Goal: Task Accomplishment & Management: Use online tool/utility

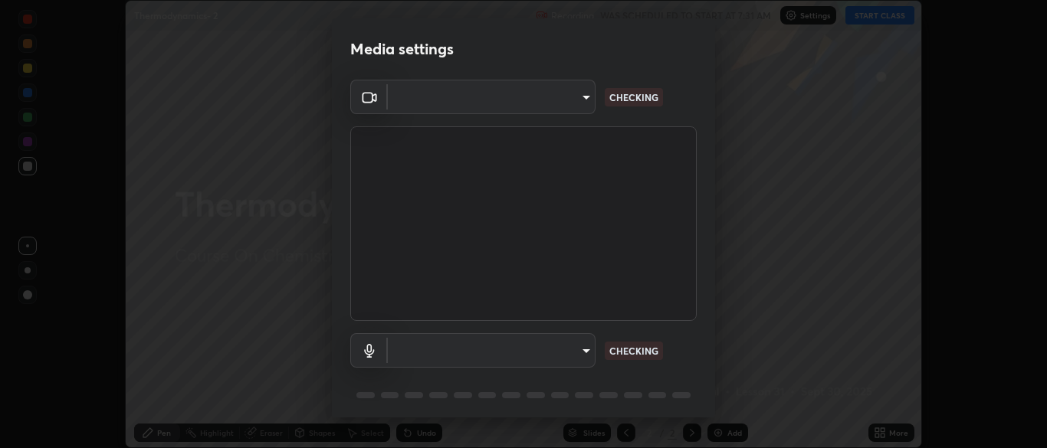
scroll to position [448, 1046]
type input "7313fd45585aed834b6f1a7d948f9442f2d18b60722b63004f182b92f655e9b8"
type input "default"
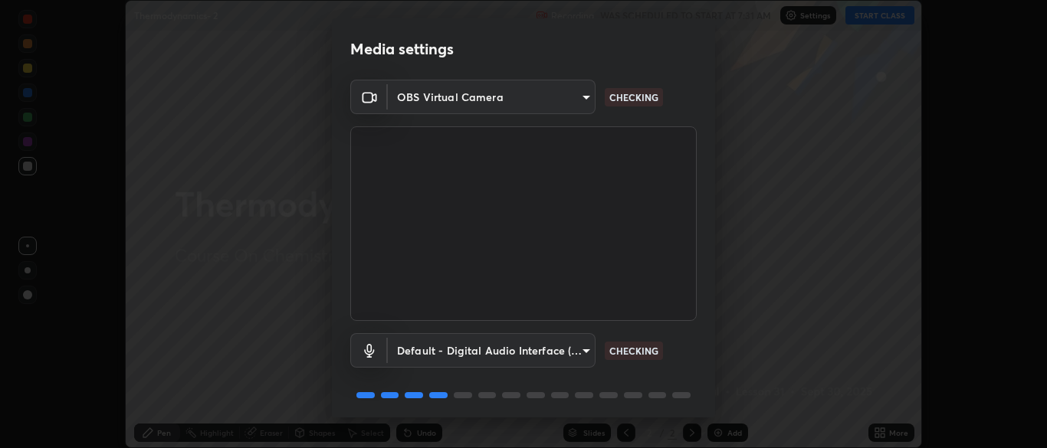
scroll to position [54, 0]
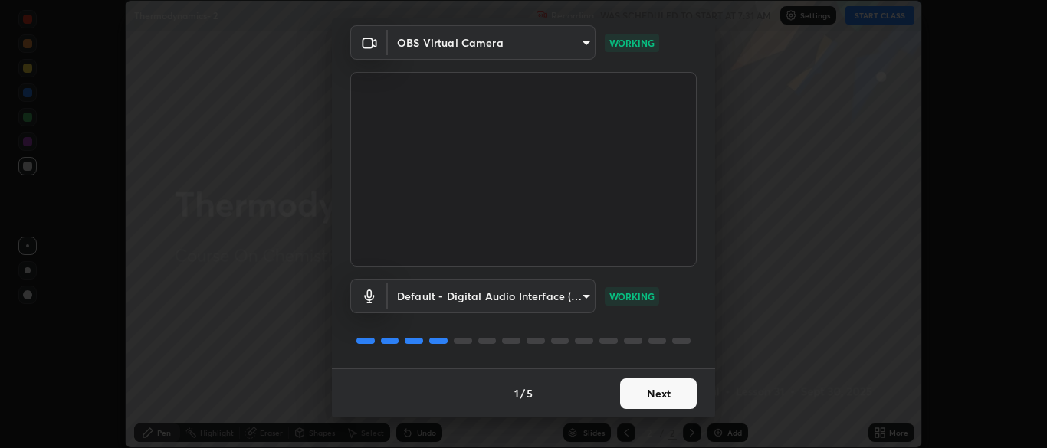
click at [680, 408] on button "Next" at bounding box center [658, 393] width 77 height 31
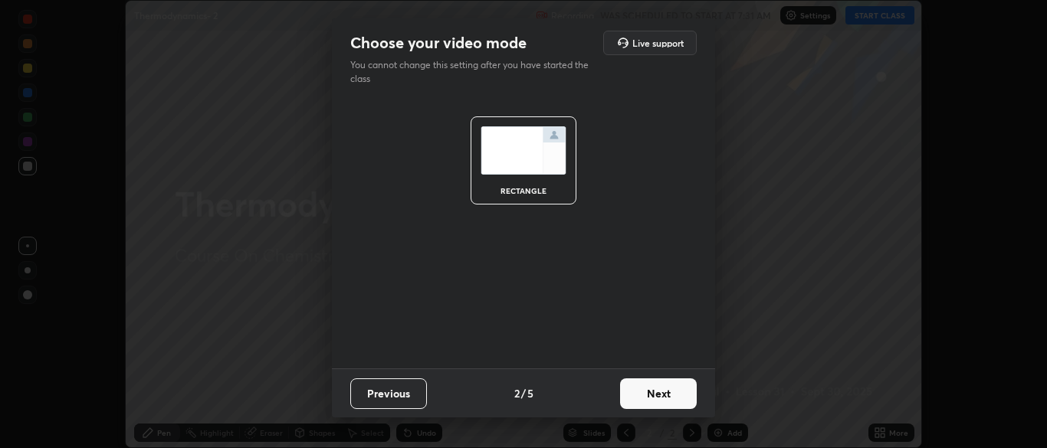
scroll to position [0, 0]
click at [677, 401] on button "Next" at bounding box center [658, 393] width 77 height 31
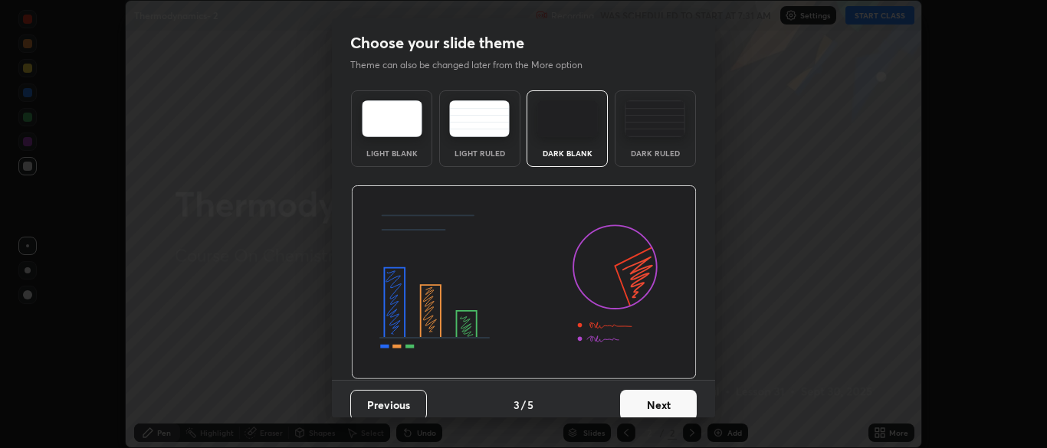
click at [679, 398] on button "Next" at bounding box center [658, 405] width 77 height 31
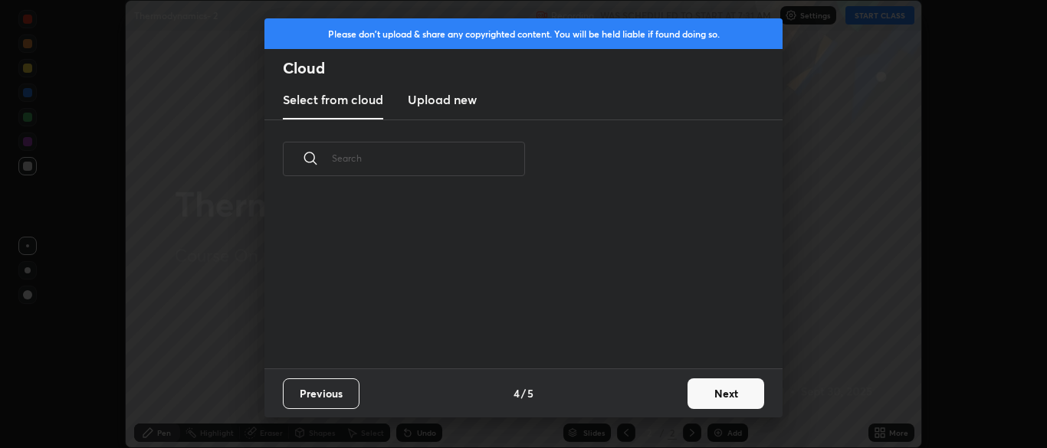
click at [712, 388] on button "Next" at bounding box center [725, 393] width 77 height 31
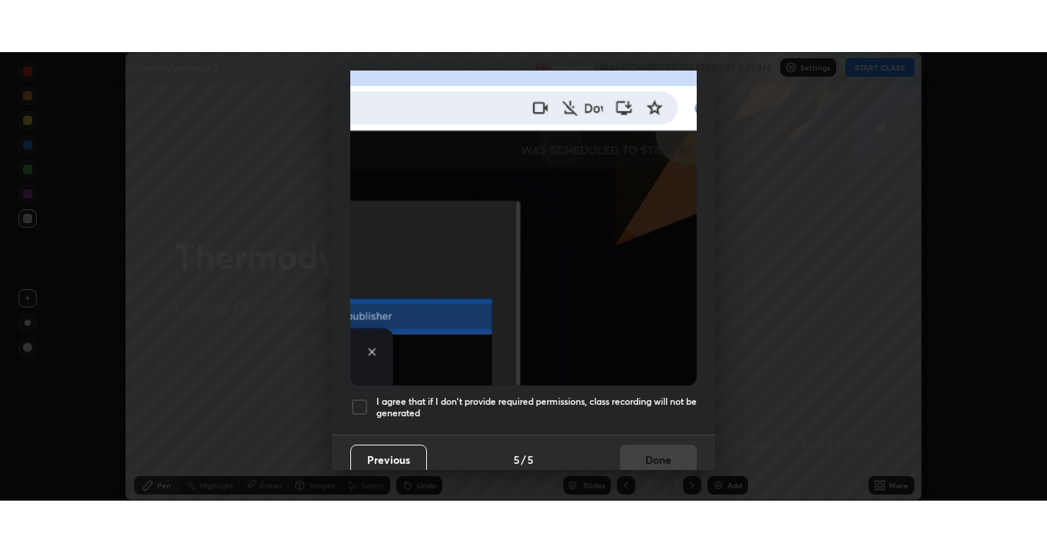
scroll to position [367, 0]
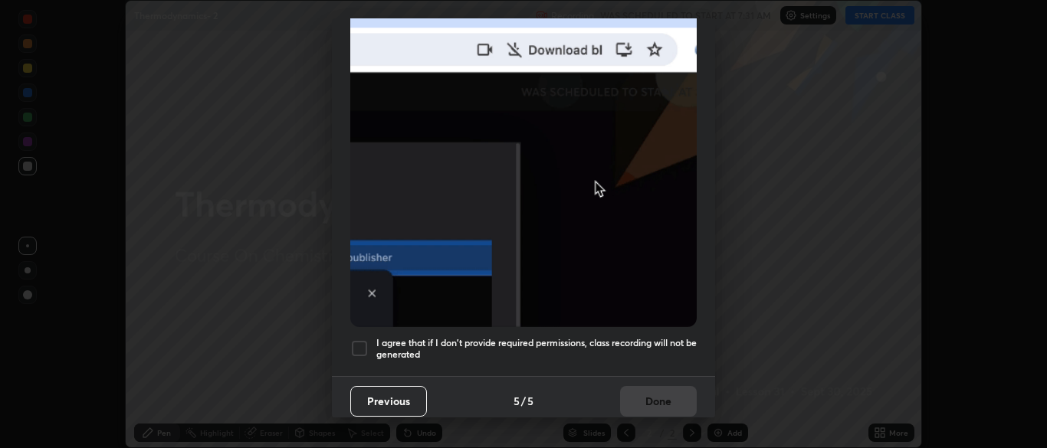
click at [359, 339] on div at bounding box center [359, 348] width 18 height 18
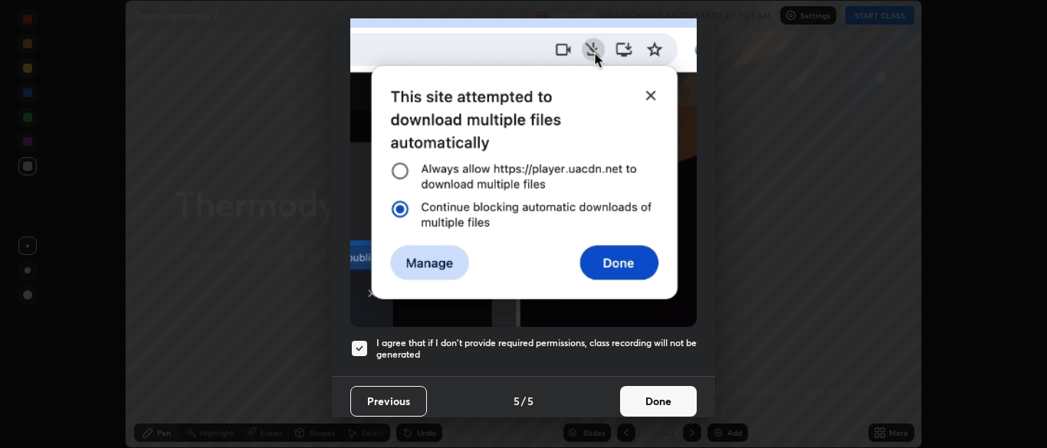
click at [657, 395] on button "Done" at bounding box center [658, 401] width 77 height 31
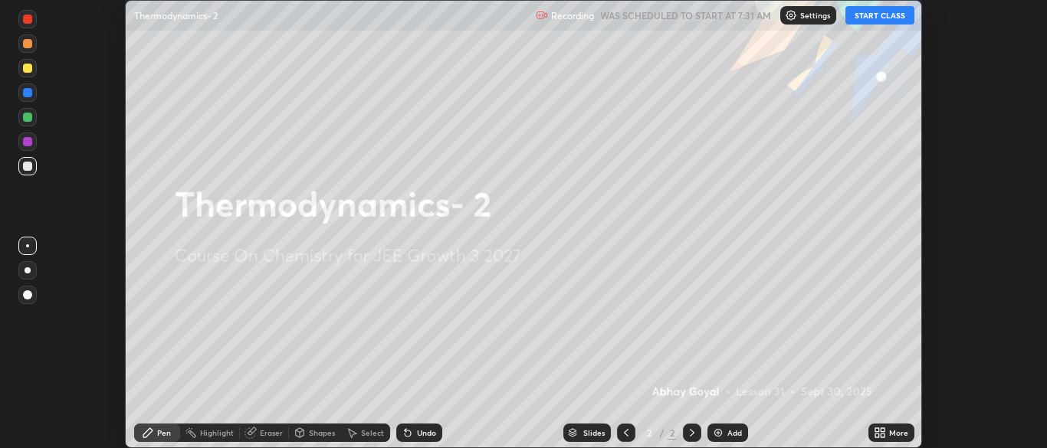
click at [871, 12] on button "START CLASS" at bounding box center [879, 15] width 69 height 18
click at [895, 433] on div "More" at bounding box center [898, 433] width 19 height 8
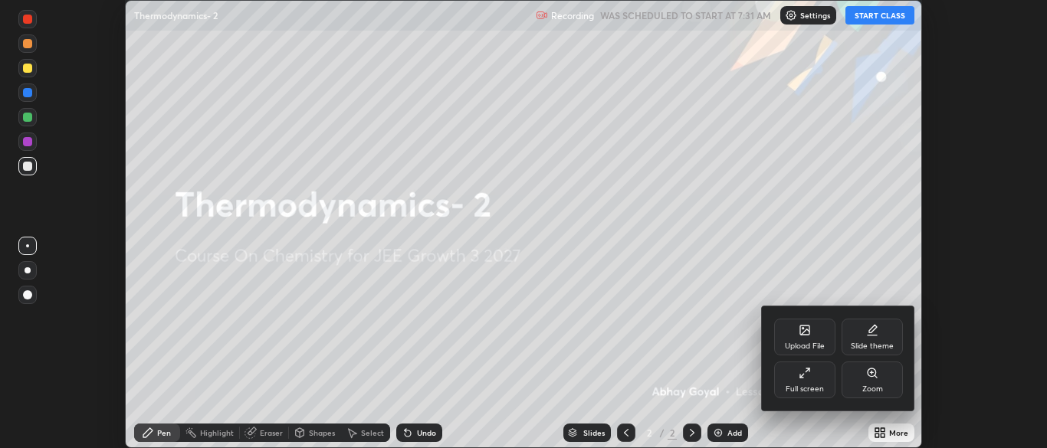
click at [809, 382] on div "Full screen" at bounding box center [804, 380] width 61 height 37
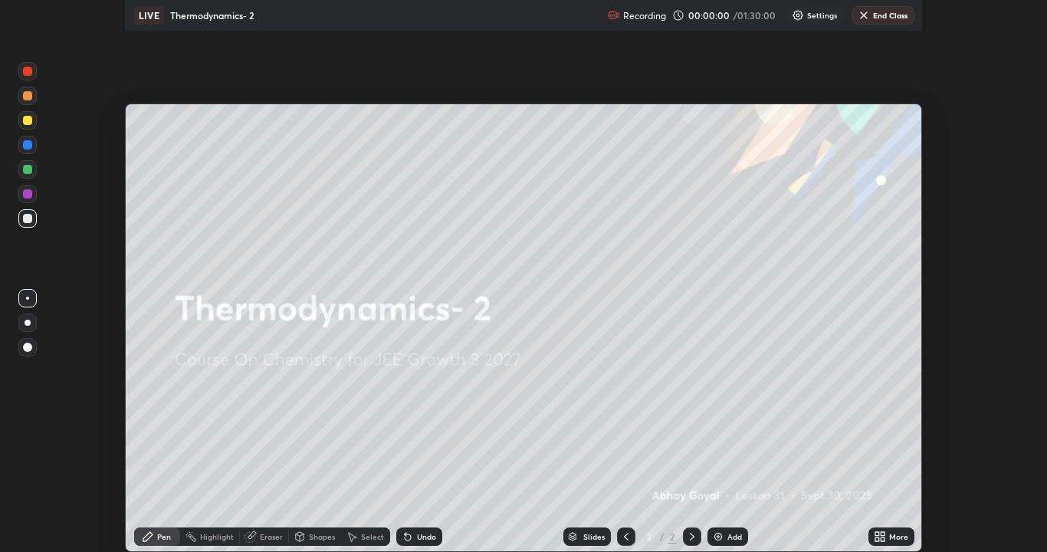
scroll to position [552, 1047]
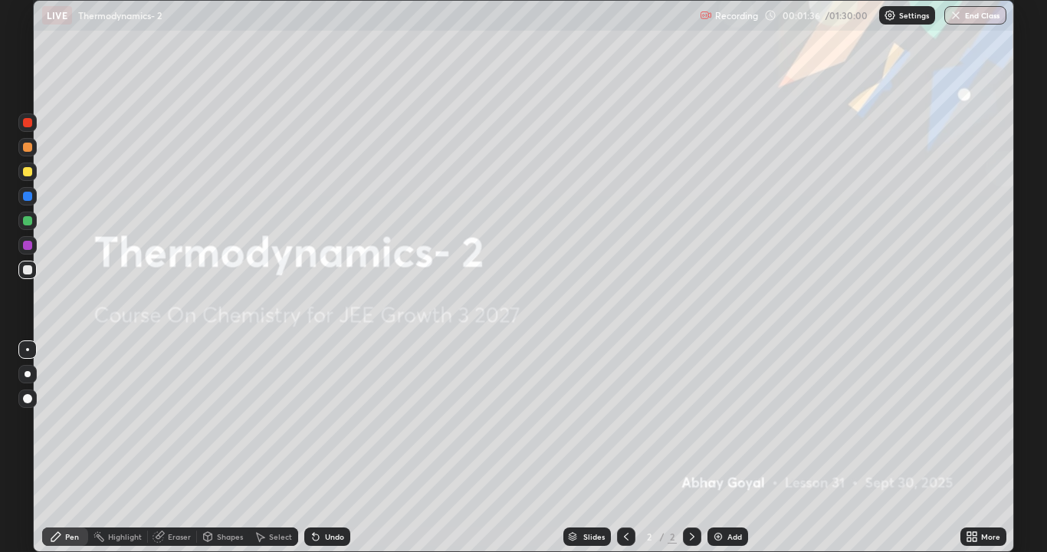
click at [737, 447] on div "Add" at bounding box center [734, 537] width 15 height 8
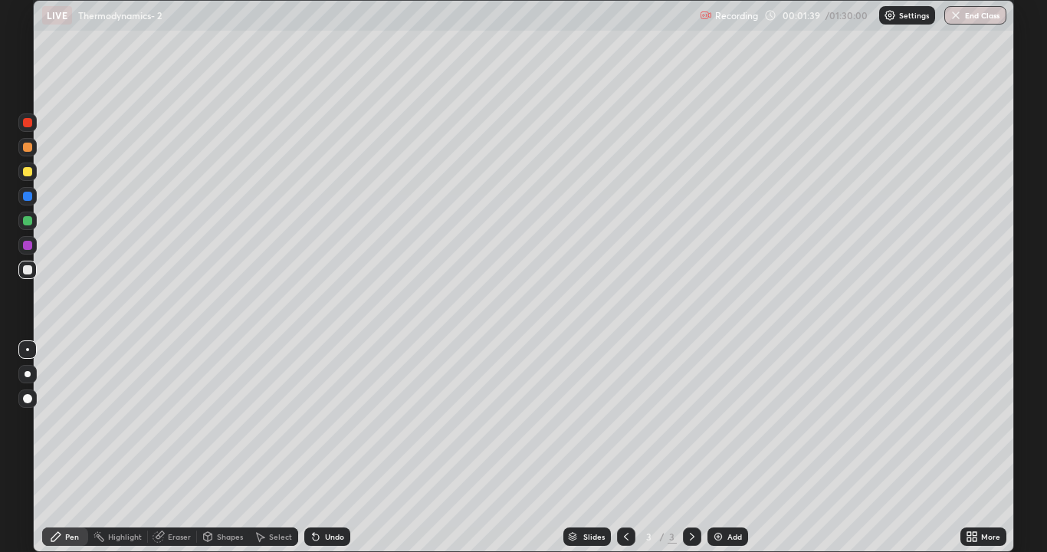
click at [25, 172] on div at bounding box center [27, 171] width 9 height 9
click at [180, 447] on div "Eraser" at bounding box center [179, 537] width 23 height 8
click at [67, 447] on div "Pen" at bounding box center [72, 537] width 14 height 8
click at [25, 221] on div at bounding box center [27, 220] width 9 height 9
click at [728, 447] on div "Add" at bounding box center [734, 537] width 15 height 8
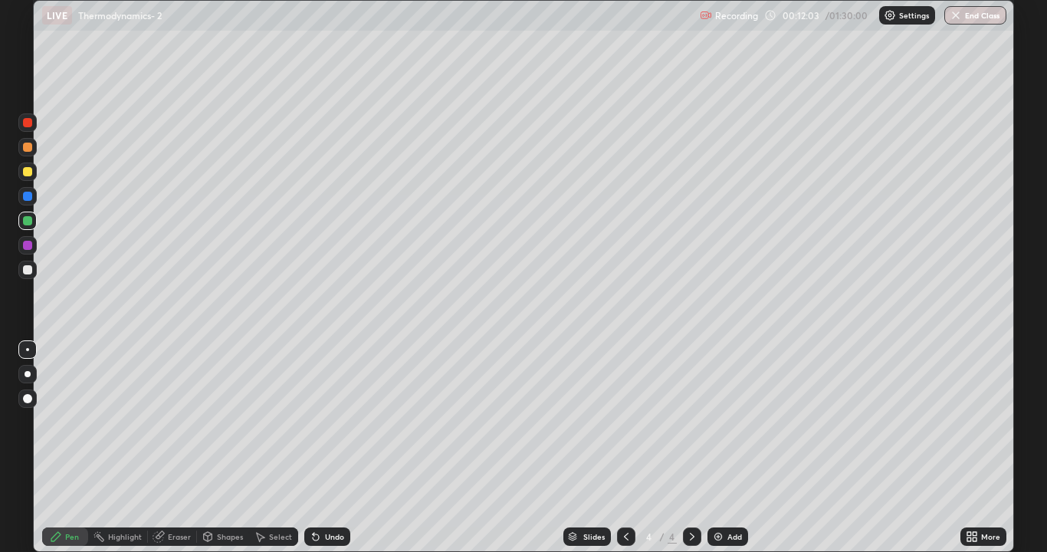
click at [330, 447] on div "Undo" at bounding box center [334, 537] width 19 height 8
click at [732, 447] on div "Add" at bounding box center [734, 537] width 15 height 8
click at [329, 447] on div "Undo" at bounding box center [334, 537] width 19 height 8
click at [326, 447] on div "Undo" at bounding box center [334, 537] width 19 height 8
click at [325, 447] on div "Undo" at bounding box center [334, 537] width 19 height 8
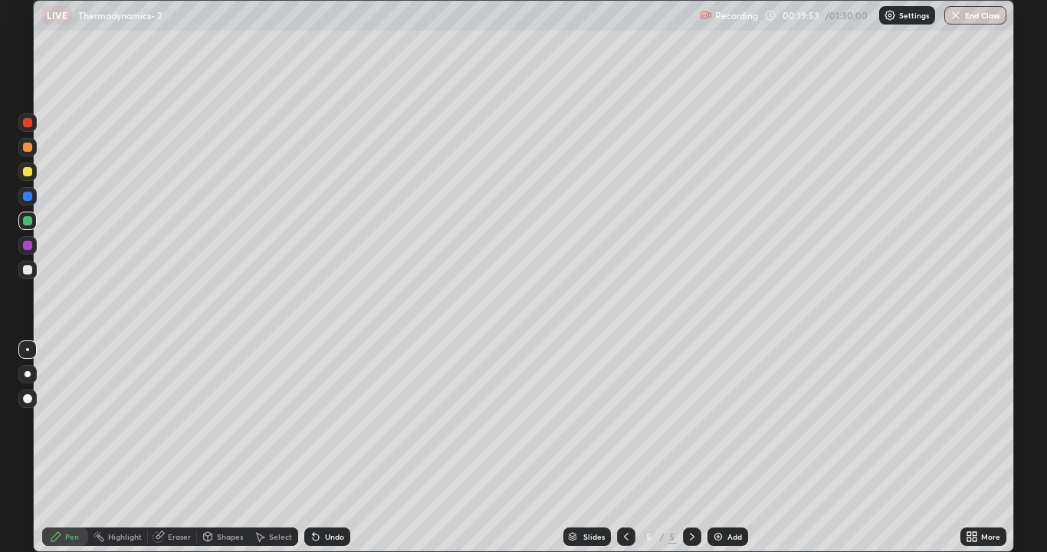
click at [30, 195] on div at bounding box center [27, 196] width 9 height 9
click at [27, 221] on div at bounding box center [27, 220] width 9 height 9
click at [15, 270] on div "Erase all" at bounding box center [27, 276] width 37 height 490
click at [31, 273] on div at bounding box center [27, 269] width 9 height 9
click at [726, 447] on div "Add" at bounding box center [727, 536] width 41 height 18
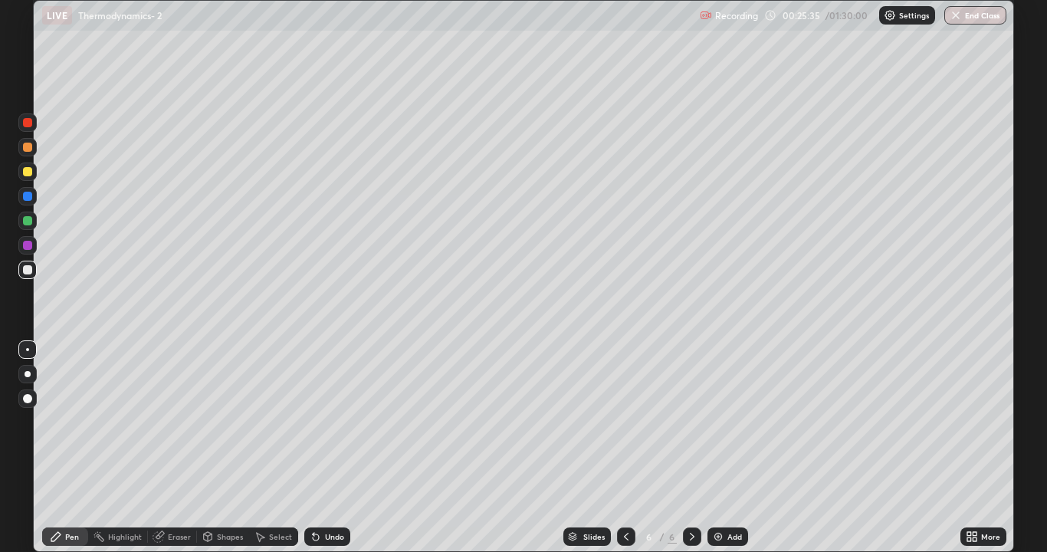
click at [725, 447] on div "Add" at bounding box center [727, 536] width 41 height 18
click at [31, 218] on div at bounding box center [27, 220] width 9 height 9
click at [28, 267] on div at bounding box center [27, 269] width 9 height 9
click at [736, 447] on div "Add" at bounding box center [727, 536] width 41 height 18
click at [624, 447] on icon at bounding box center [626, 536] width 12 height 12
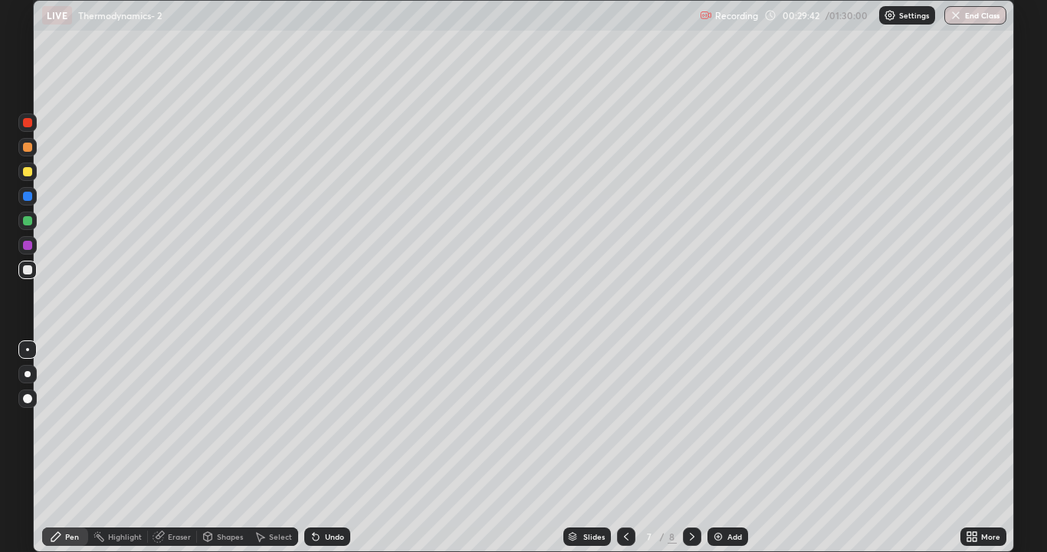
click at [690, 447] on icon at bounding box center [692, 536] width 12 height 12
click at [25, 224] on div at bounding box center [27, 220] width 9 height 9
click at [28, 273] on div at bounding box center [27, 269] width 9 height 9
click at [732, 447] on div "Add" at bounding box center [734, 537] width 15 height 8
click at [731, 447] on div "Add" at bounding box center [727, 536] width 41 height 18
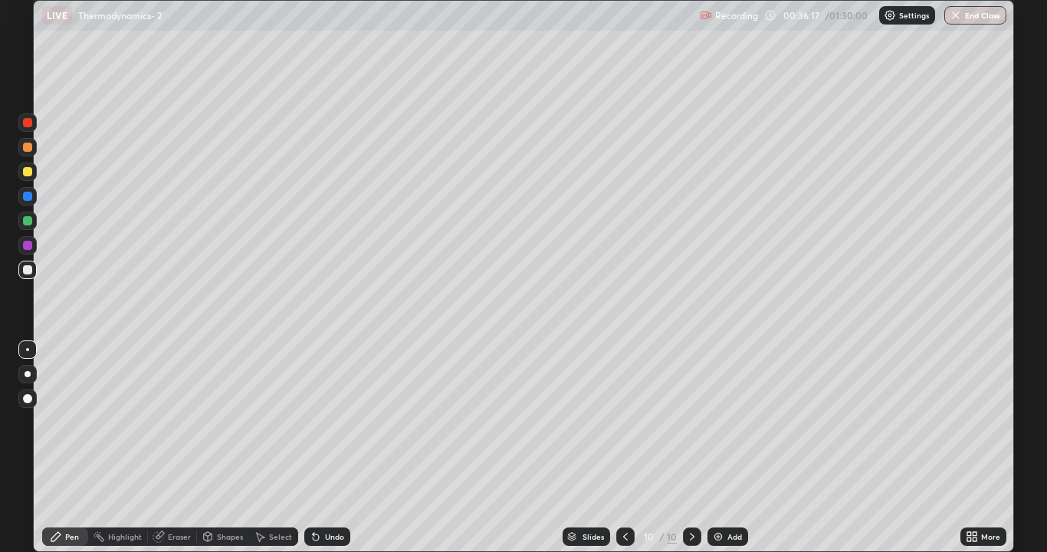
click at [21, 277] on div at bounding box center [27, 270] width 18 height 18
click at [25, 248] on div at bounding box center [27, 245] width 9 height 9
click at [27, 224] on div at bounding box center [27, 220] width 9 height 9
click at [22, 274] on div at bounding box center [27, 270] width 18 height 18
click at [29, 219] on div at bounding box center [27, 220] width 9 height 9
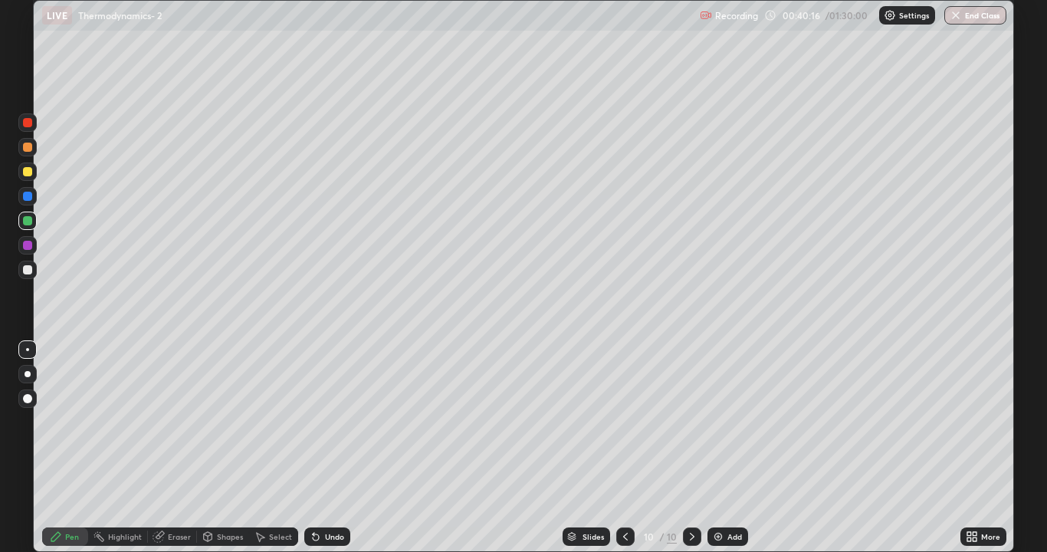
click at [28, 223] on div at bounding box center [27, 220] width 9 height 9
click at [28, 270] on div at bounding box center [27, 269] width 9 height 9
click at [336, 447] on div "Undo" at bounding box center [334, 537] width 19 height 8
click at [335, 447] on div "Undo" at bounding box center [334, 537] width 19 height 8
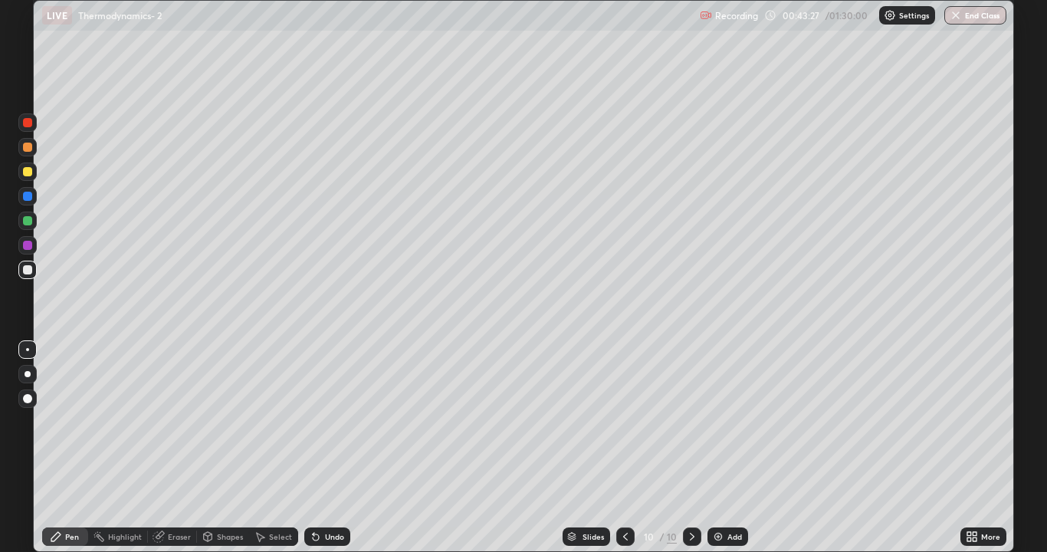
click at [334, 447] on div "Undo" at bounding box center [334, 537] width 19 height 8
click at [333, 447] on div "Undo" at bounding box center [334, 537] width 19 height 8
click at [334, 447] on div "Undo" at bounding box center [334, 537] width 19 height 8
click at [333, 447] on div "Undo" at bounding box center [334, 537] width 19 height 8
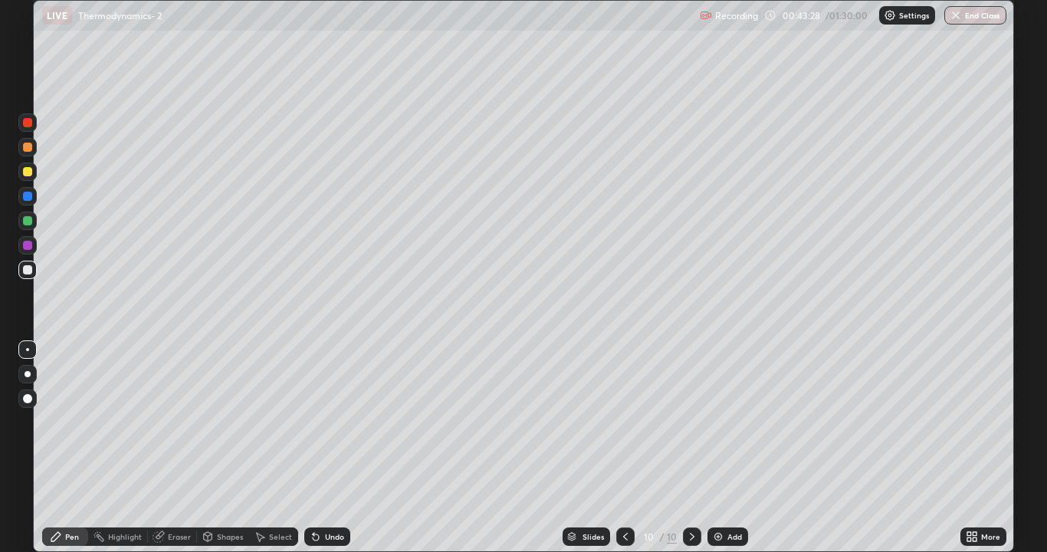
click at [335, 447] on div "Undo" at bounding box center [334, 537] width 19 height 8
click at [25, 222] on div at bounding box center [27, 220] width 9 height 9
click at [732, 447] on div "Add" at bounding box center [734, 537] width 15 height 8
click at [327, 447] on div "Undo" at bounding box center [334, 537] width 19 height 8
click at [624, 447] on icon at bounding box center [626, 536] width 12 height 12
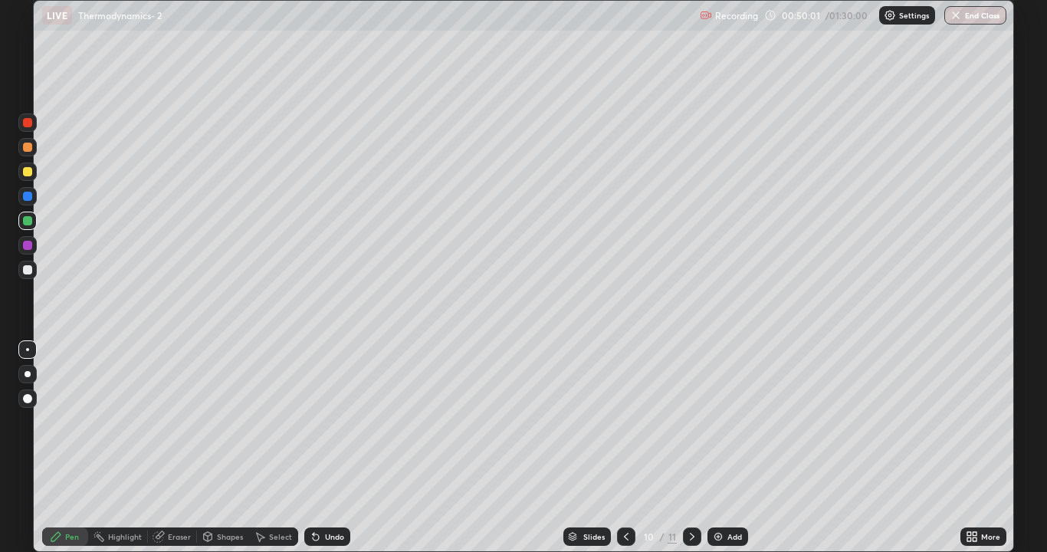
click at [683, 447] on div at bounding box center [692, 536] width 18 height 18
click at [727, 447] on div "Add" at bounding box center [734, 537] width 15 height 8
click at [29, 270] on div at bounding box center [27, 269] width 9 height 9
click at [729, 447] on div "Add" at bounding box center [727, 536] width 41 height 18
click at [324, 447] on div "Undo" at bounding box center [327, 536] width 46 height 18
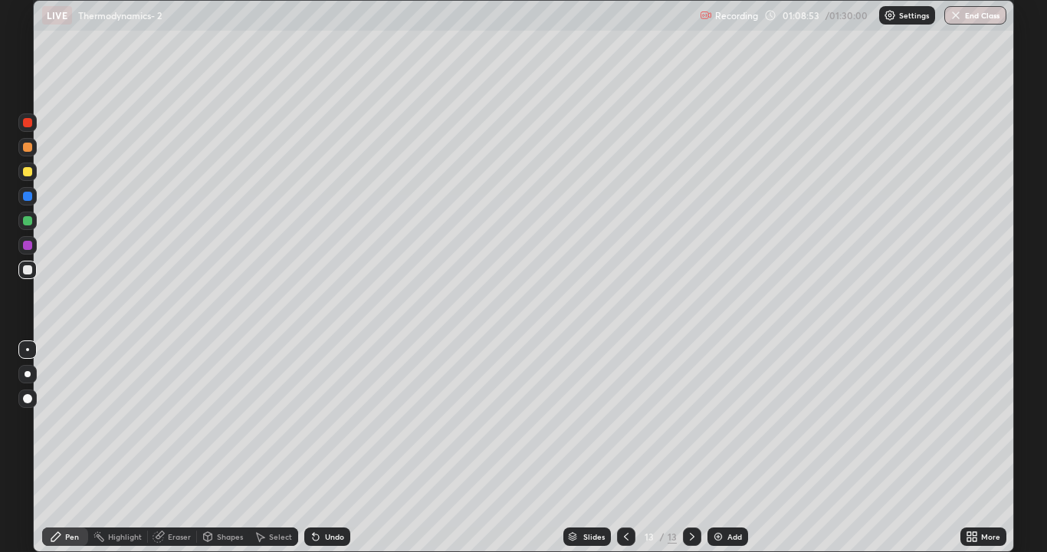
click at [327, 447] on div "Undo" at bounding box center [334, 537] width 19 height 8
click at [733, 447] on div "Add" at bounding box center [734, 537] width 15 height 8
click at [331, 447] on div "Undo" at bounding box center [334, 537] width 19 height 8
click at [328, 447] on div "Undo" at bounding box center [334, 537] width 19 height 8
click at [736, 447] on div "Add" at bounding box center [734, 537] width 15 height 8
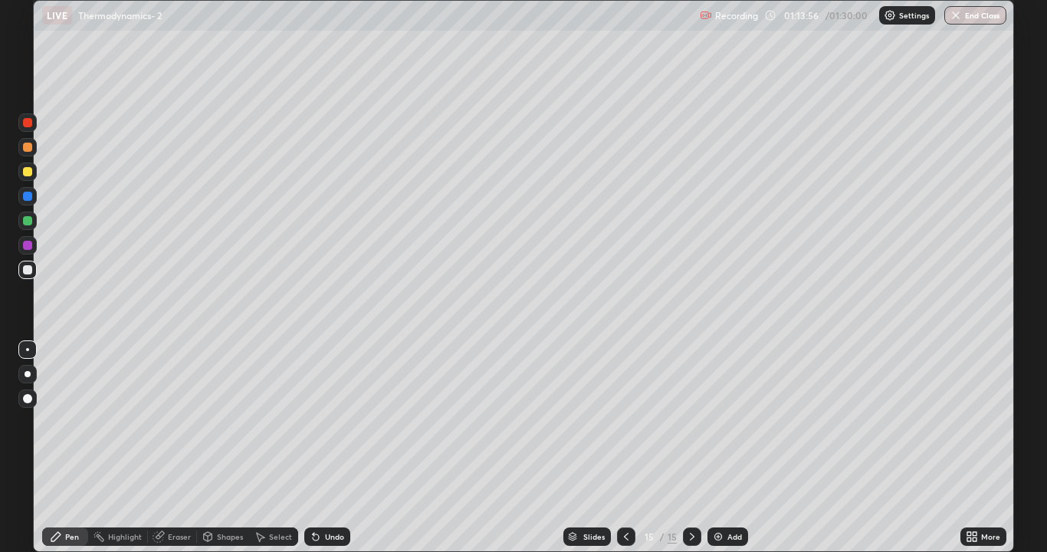
click at [729, 447] on div "Add" at bounding box center [734, 537] width 15 height 8
click at [978, 13] on button "End Class" at bounding box center [975, 15] width 62 height 18
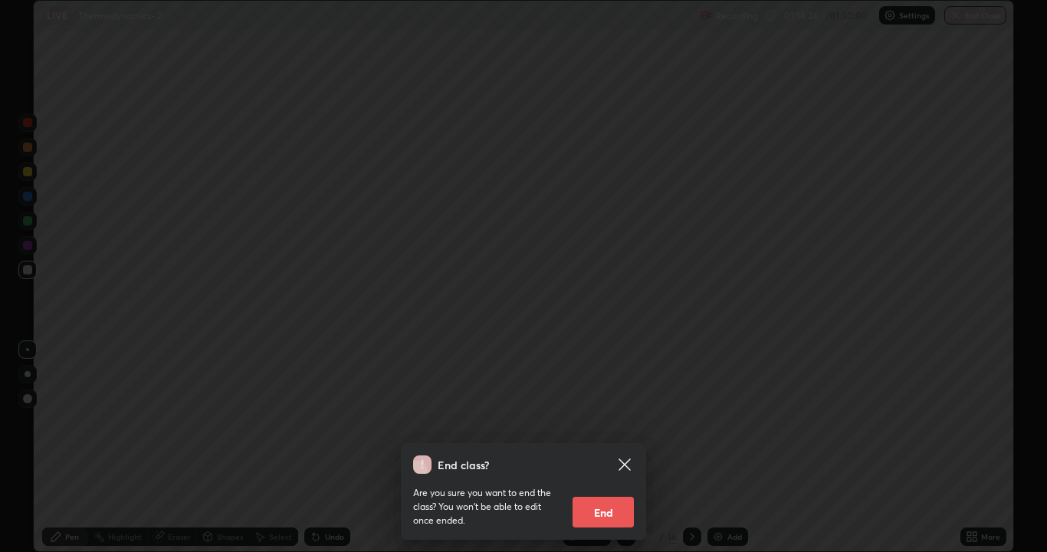
click at [618, 447] on button "End" at bounding box center [602, 511] width 61 height 31
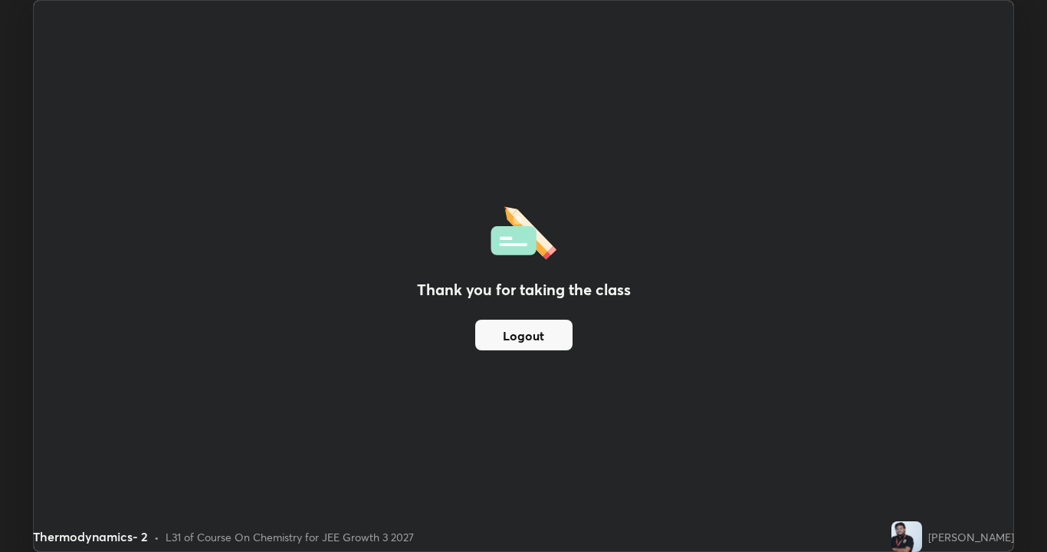
click at [546, 330] on button "Logout" at bounding box center [523, 335] width 97 height 31
